Goal: Contribute content: Add original content to the website for others to see

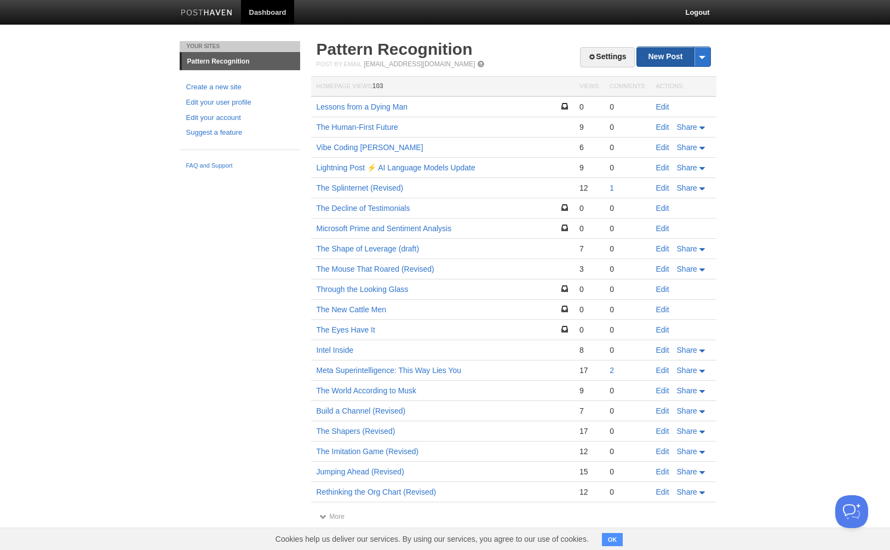
click at [661, 55] on link "New Post" at bounding box center [673, 56] width 73 height 19
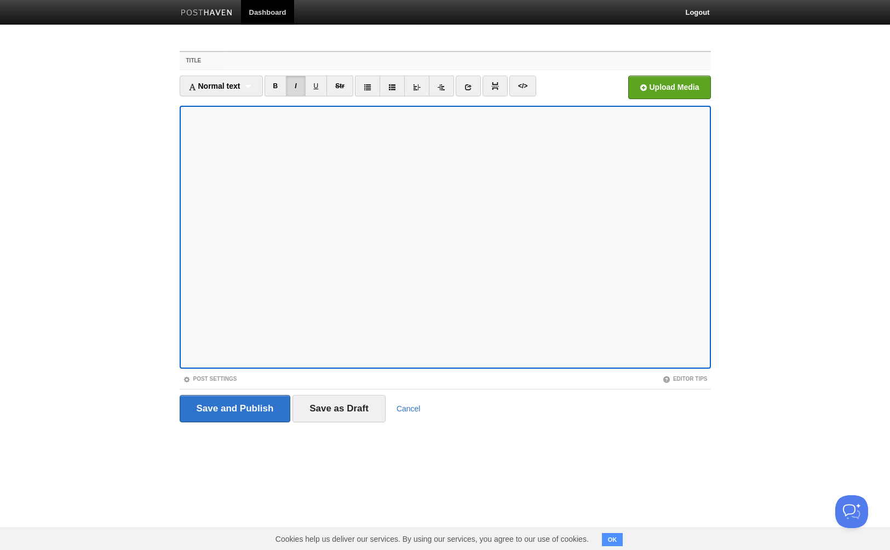
click at [244, 64] on input "Title" at bounding box center [466, 61] width 487 height 18
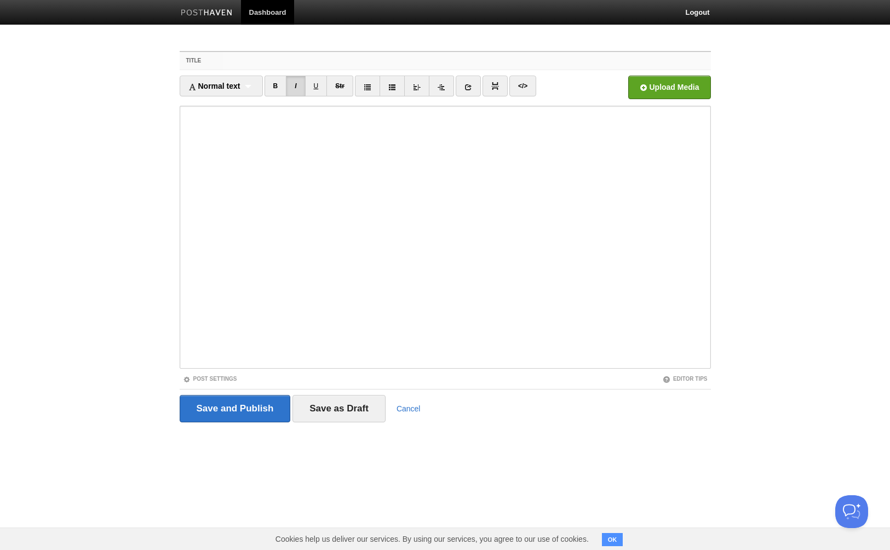
paste input "[PERSON_NAME]"
type input "[PERSON_NAME]"
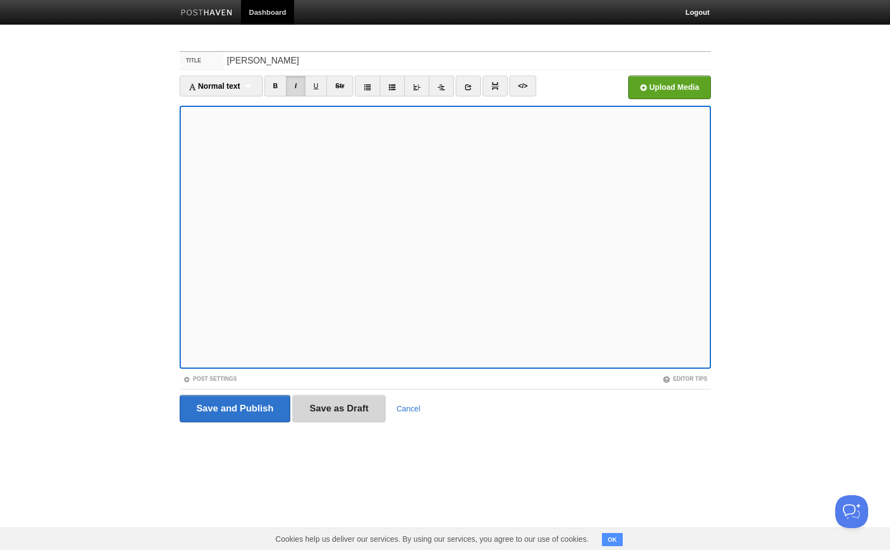
click at [332, 410] on input "Save as Draft" at bounding box center [338, 408] width 93 height 27
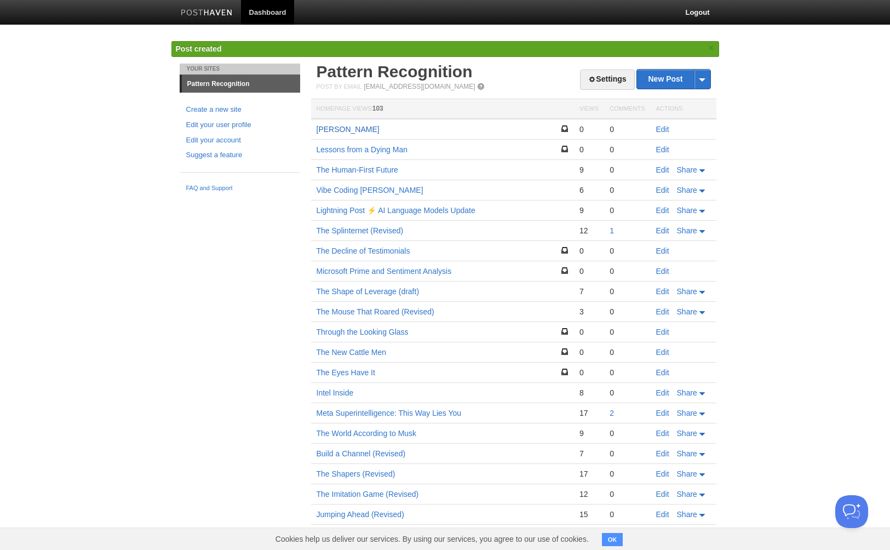
click at [356, 129] on link "[PERSON_NAME]" at bounding box center [347, 129] width 63 height 9
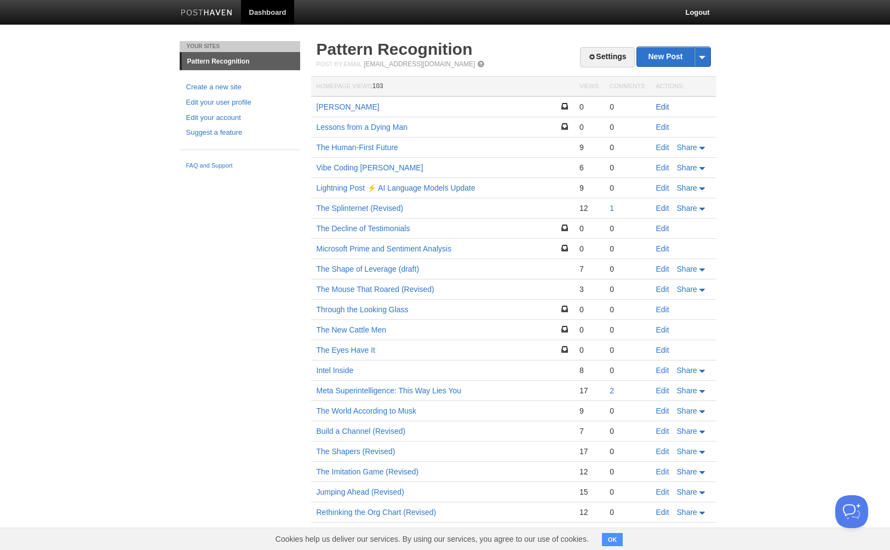
click at [661, 106] on link "Edit" at bounding box center [662, 106] width 13 height 9
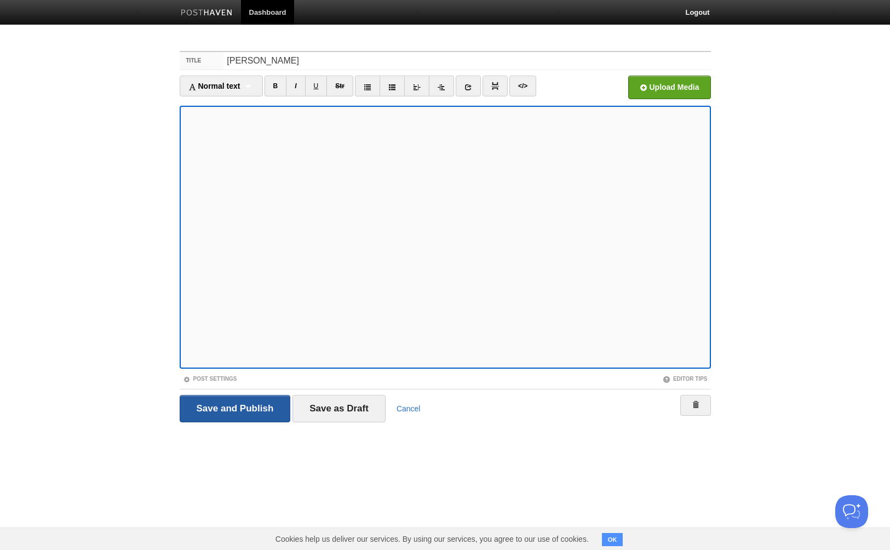
click at [233, 407] on input "Save and Publish" at bounding box center [235, 408] width 111 height 27
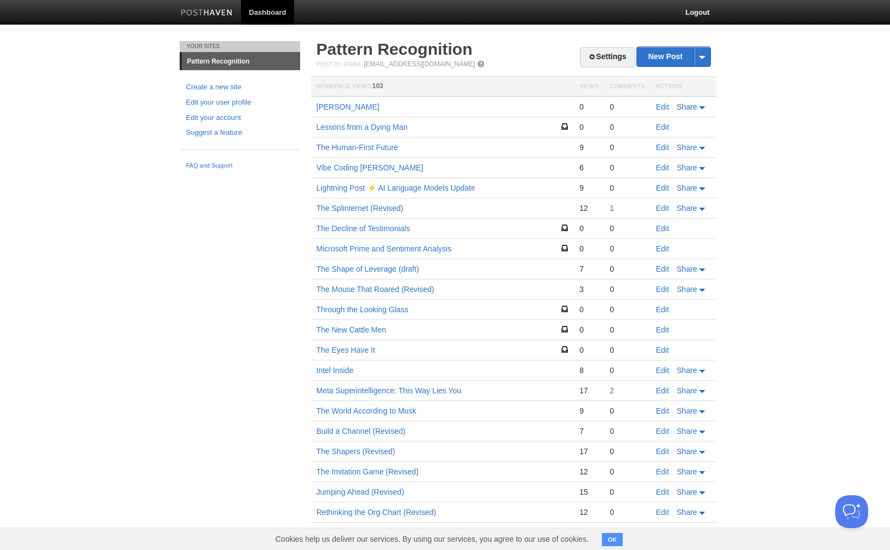
click at [701, 109] on link "Share" at bounding box center [692, 106] width 30 height 9
click at [666, 174] on span "LinkedIn" at bounding box center [665, 172] width 31 height 9
click at [259, 217] on div "Your Sites Pattern Recognition Create a new site Edit your user profile Edit yo…" at bounding box center [444, 301] width 547 height 521
click at [353, 108] on link "[PERSON_NAME]" at bounding box center [347, 106] width 63 height 9
click at [699, 110] on link "Share" at bounding box center [692, 106] width 30 height 9
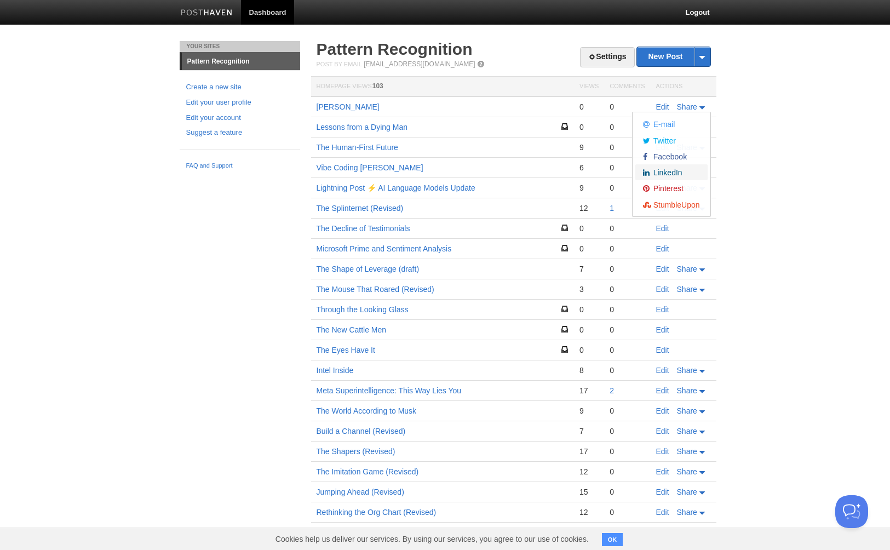
click at [671, 177] on link "LinkedIn" at bounding box center [671, 172] width 72 height 16
click at [668, 159] on span "Facebook" at bounding box center [668, 156] width 36 height 9
click at [662, 142] on span "Twitter" at bounding box center [662, 140] width 25 height 9
click at [241, 301] on div "Your Sites Pattern Recognition Create a new site Edit your user profile Edit yo…" at bounding box center [444, 301] width 547 height 521
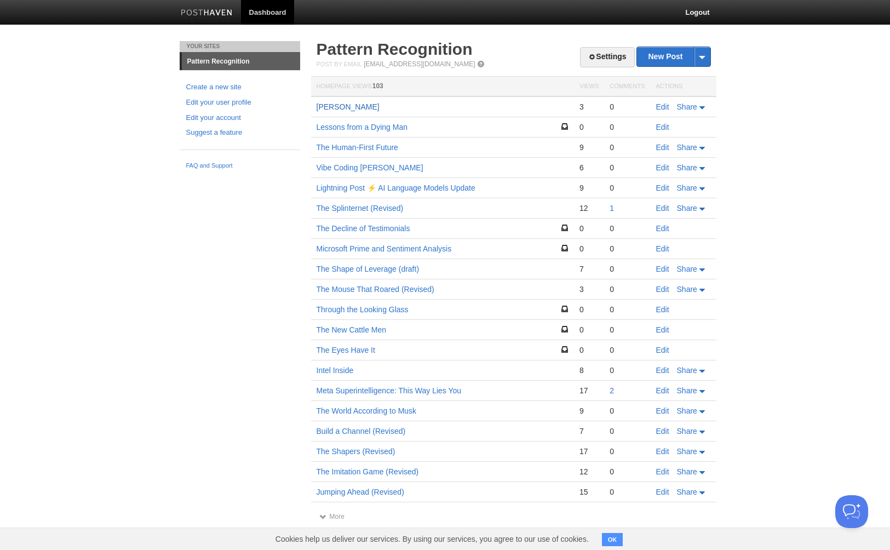
click at [338, 106] on link "[PERSON_NAME]" at bounding box center [347, 106] width 63 height 9
